Goal: Find specific page/section: Find specific page/section

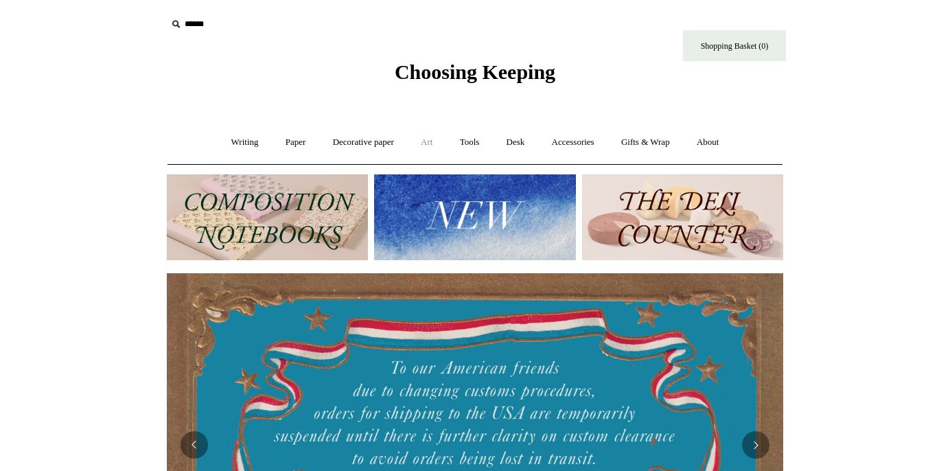
click at [430, 130] on link "Art +" at bounding box center [426, 142] width 36 height 36
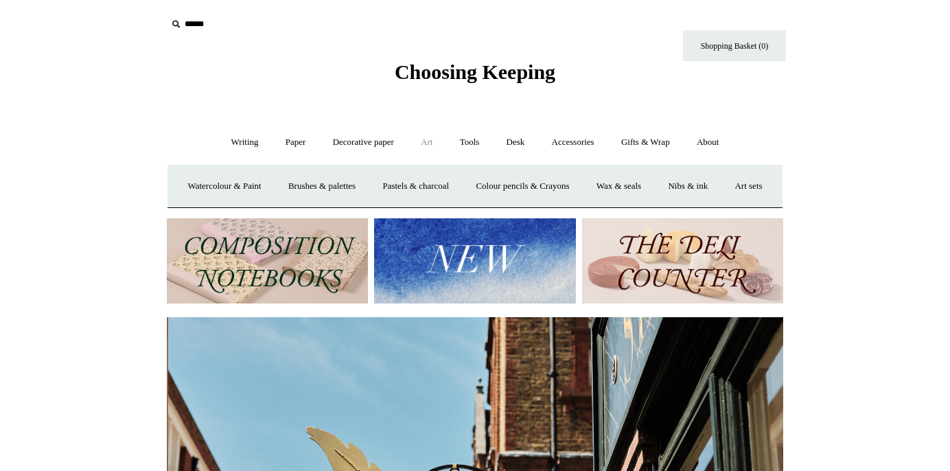
scroll to position [0, 616]
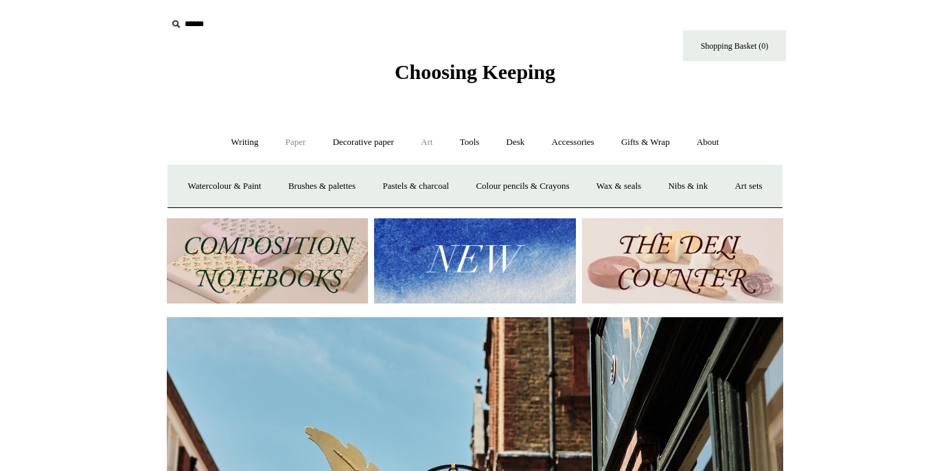
click at [305, 137] on link "Paper +" at bounding box center [295, 142] width 45 height 36
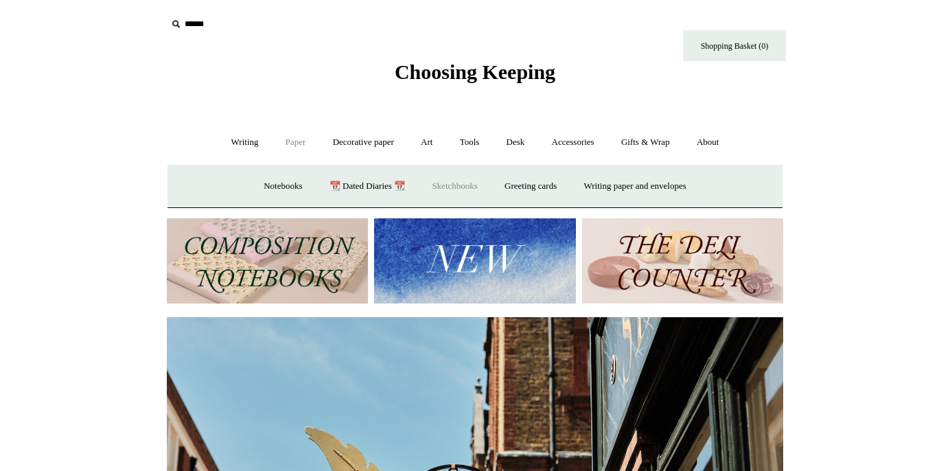
click at [454, 185] on link "Sketchbooks +" at bounding box center [454, 186] width 70 height 36
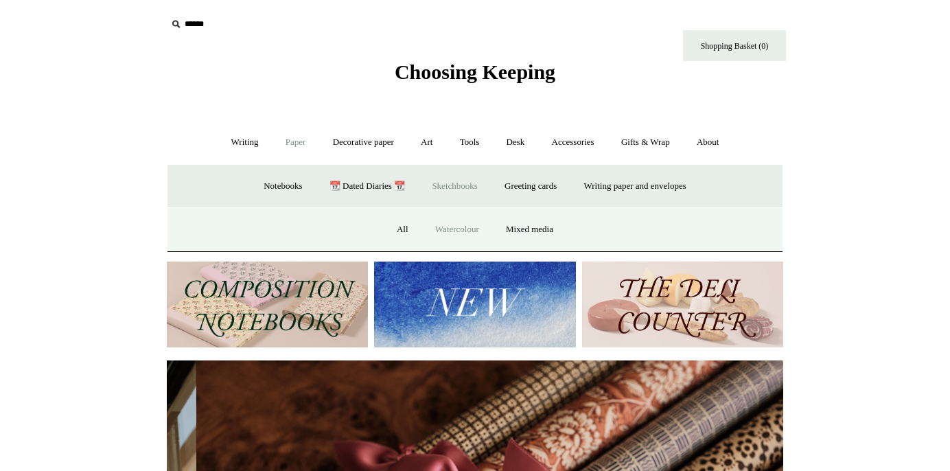
click at [451, 222] on link "Watercolour" at bounding box center [457, 229] width 69 height 36
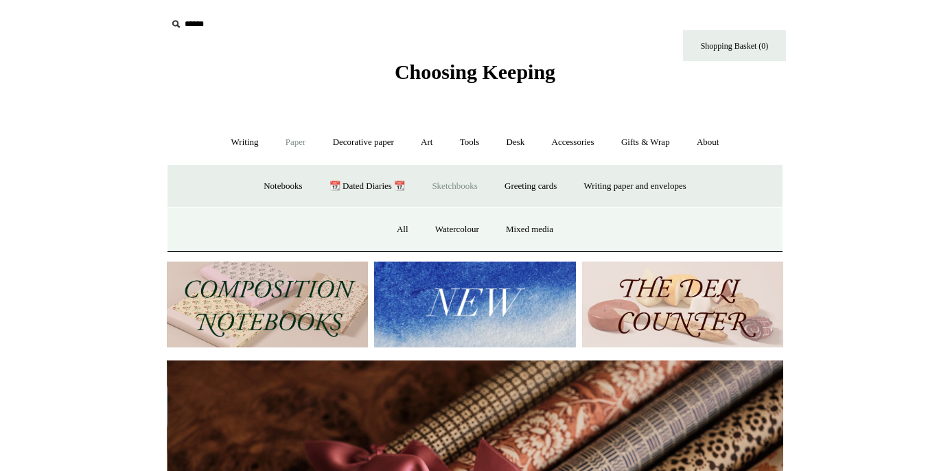
scroll to position [0, 1232]
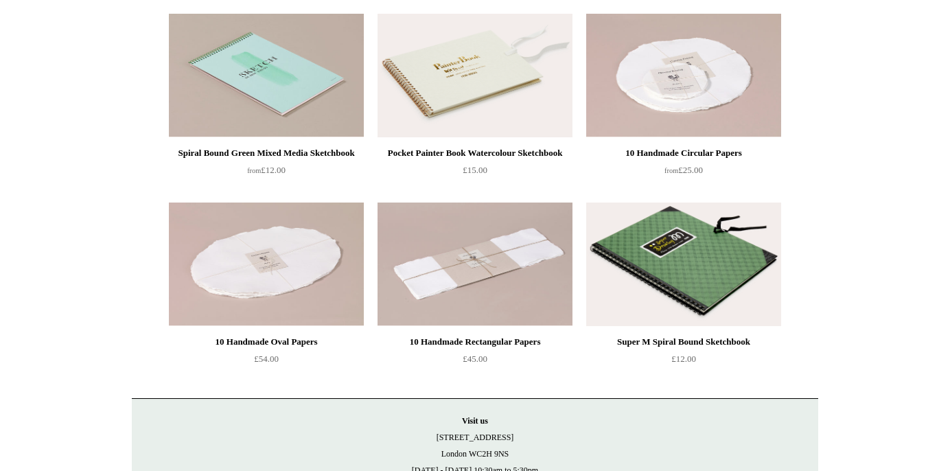
scroll to position [495, 0]
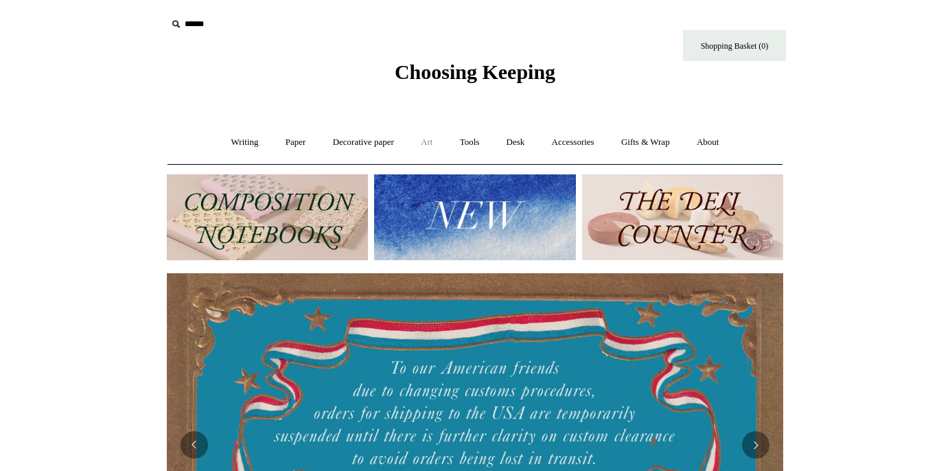
click at [415, 143] on link "Art +" at bounding box center [426, 142] width 36 height 36
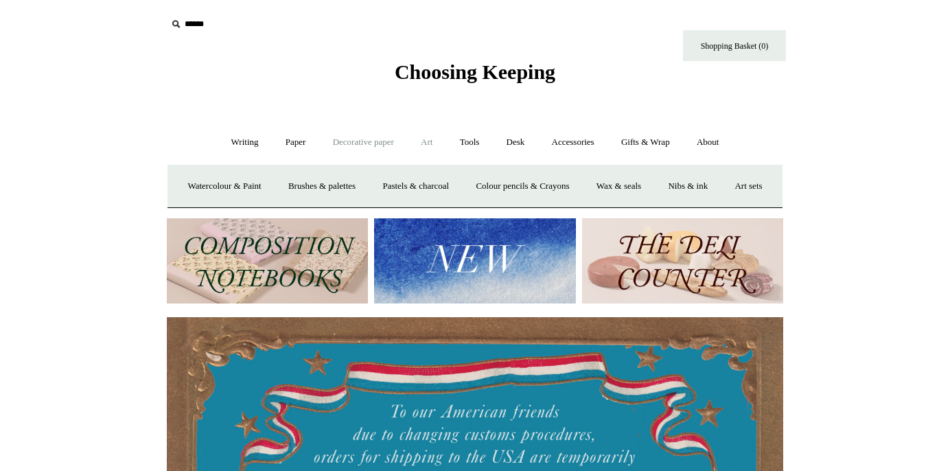
click at [368, 134] on link "Decorative paper +" at bounding box center [363, 142] width 86 height 36
click at [284, 152] on link "Paper +" at bounding box center [295, 142] width 45 height 36
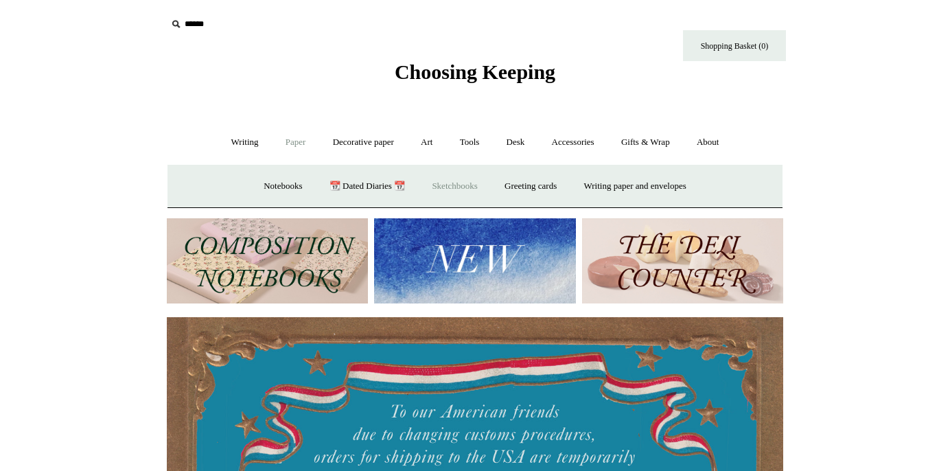
click at [449, 186] on link "Sketchbooks +" at bounding box center [454, 186] width 70 height 36
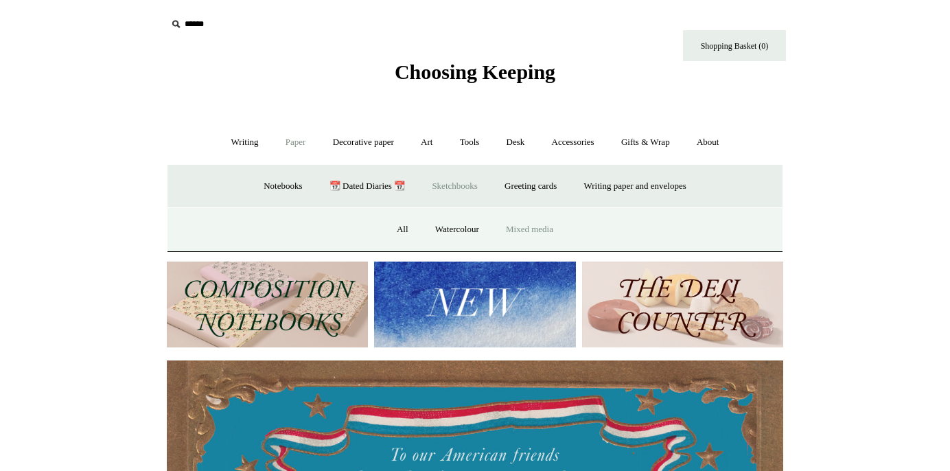
click at [545, 226] on link "Mixed media" at bounding box center [529, 229] width 72 height 36
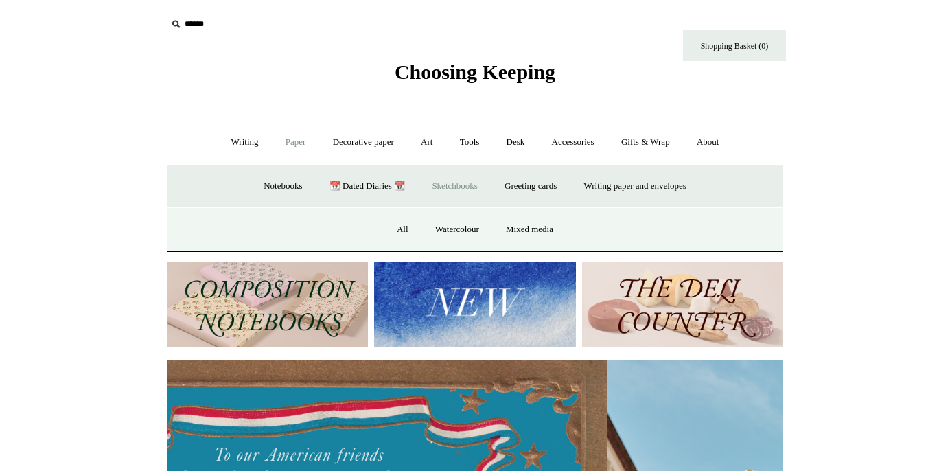
scroll to position [0, 502]
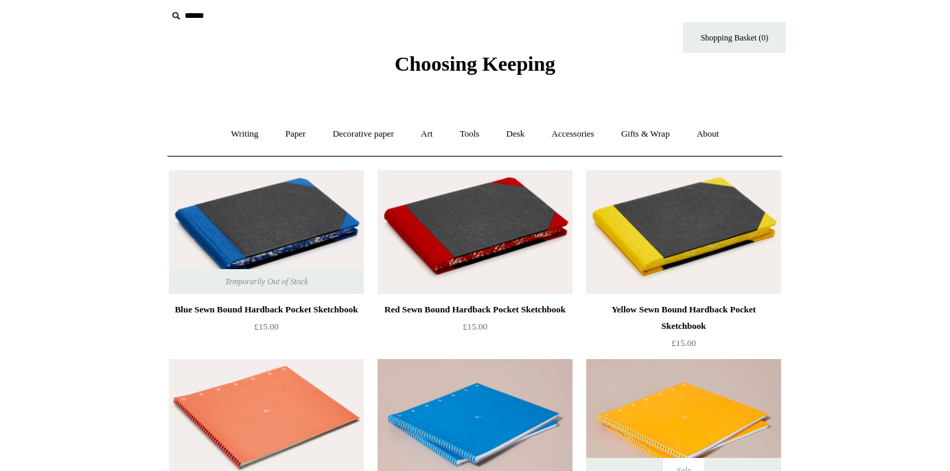
scroll to position [9, 0]
